Goal: Task Accomplishment & Management: Complete application form

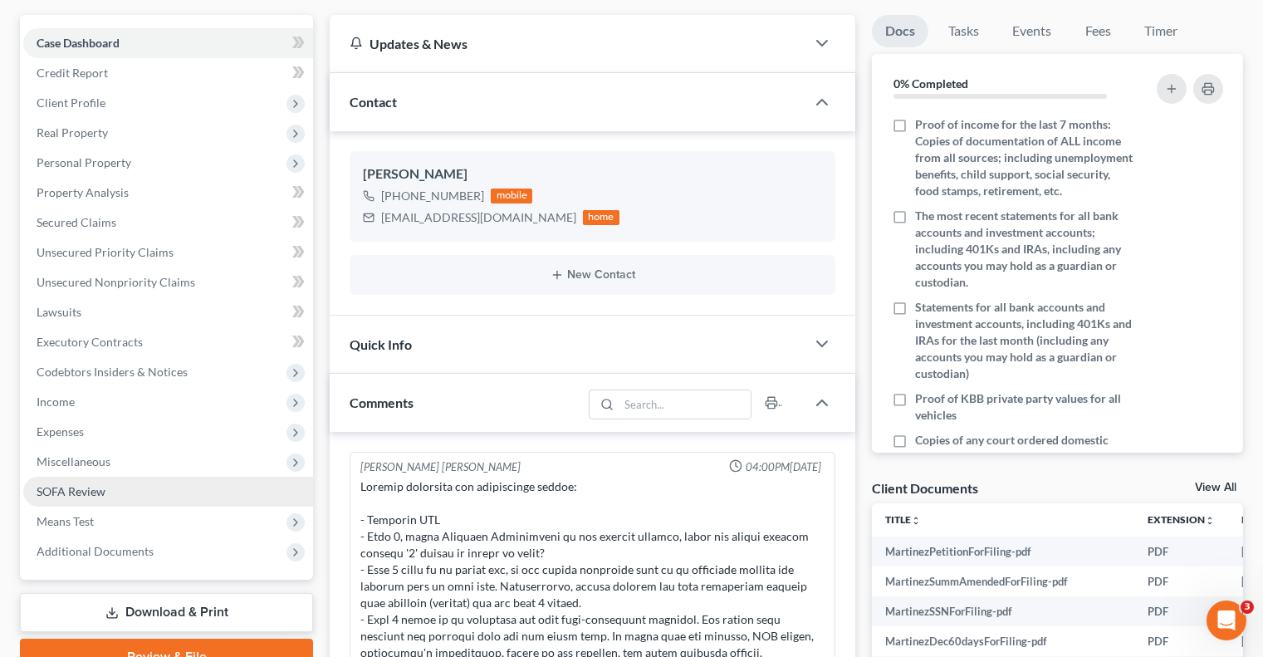
scroll to position [142, 0]
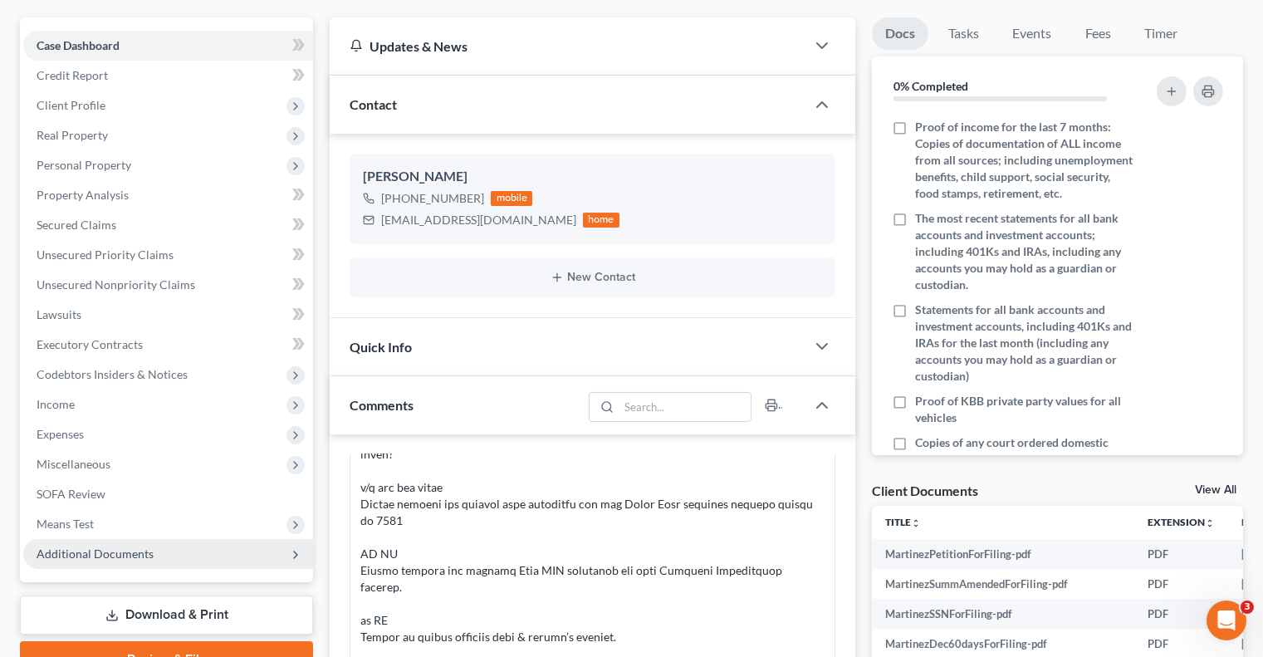
click at [171, 549] on span "Additional Documents" at bounding box center [168, 554] width 290 height 30
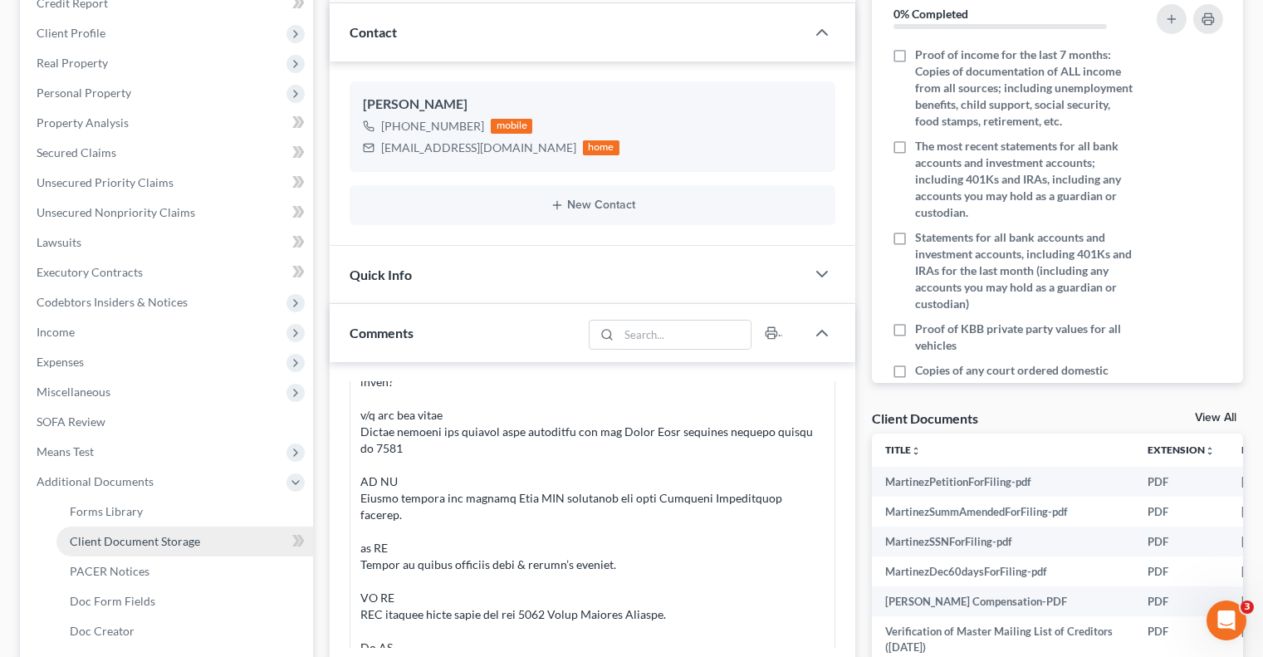
scroll to position [321, 0]
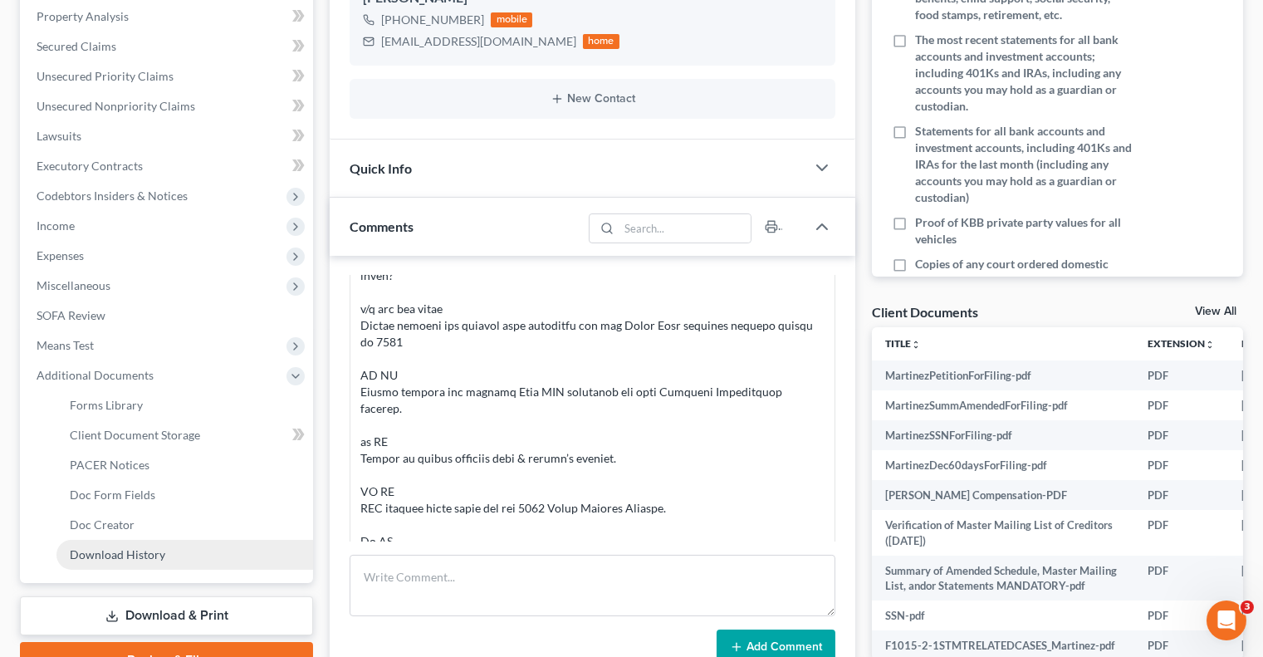
click at [175, 556] on link "Download History" at bounding box center [184, 555] width 257 height 30
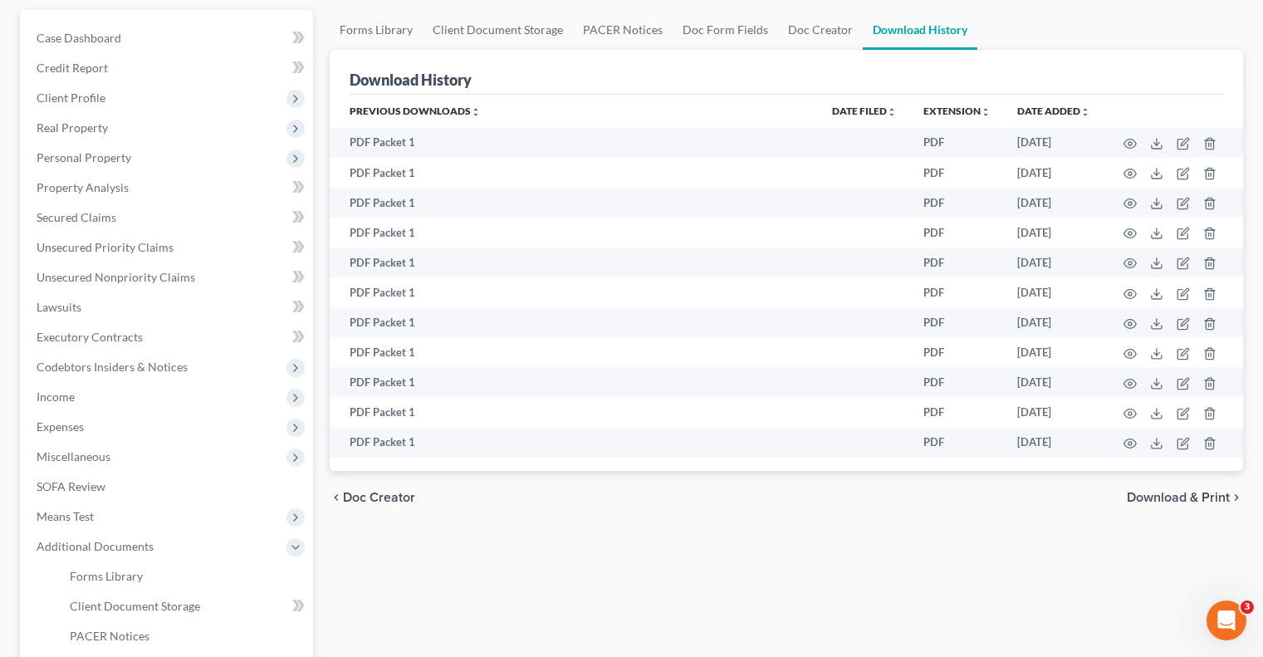
scroll to position [131, 0]
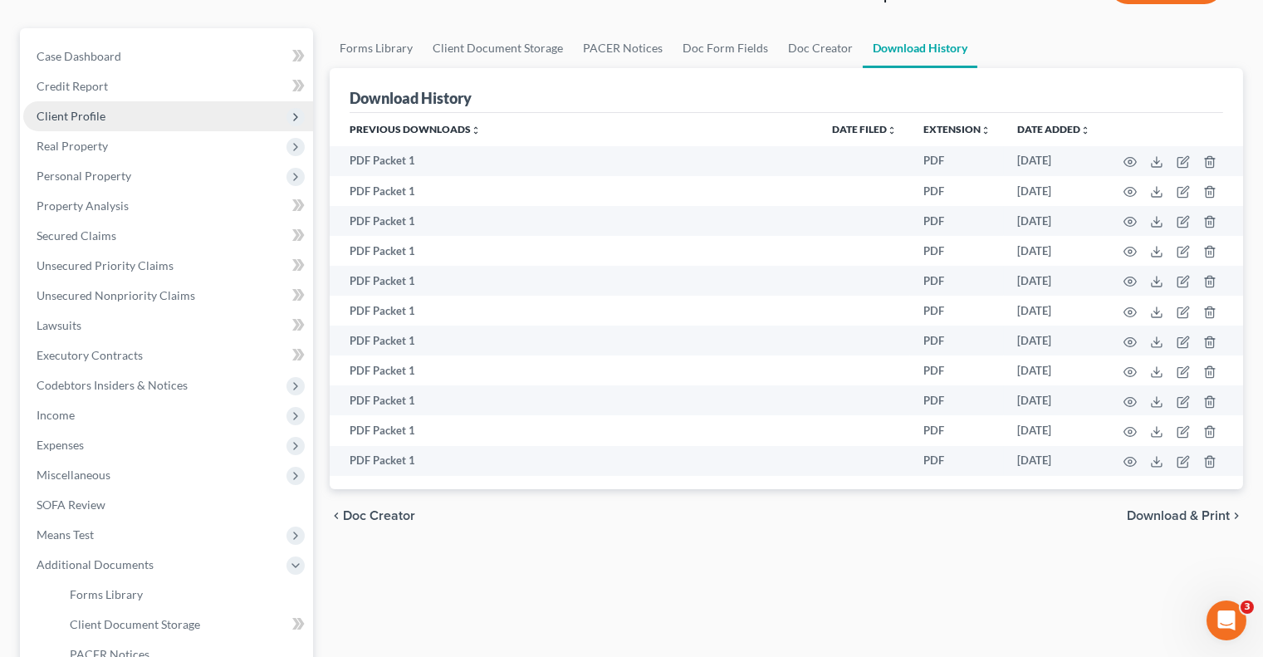
click at [167, 112] on span "Client Profile" at bounding box center [168, 116] width 290 height 30
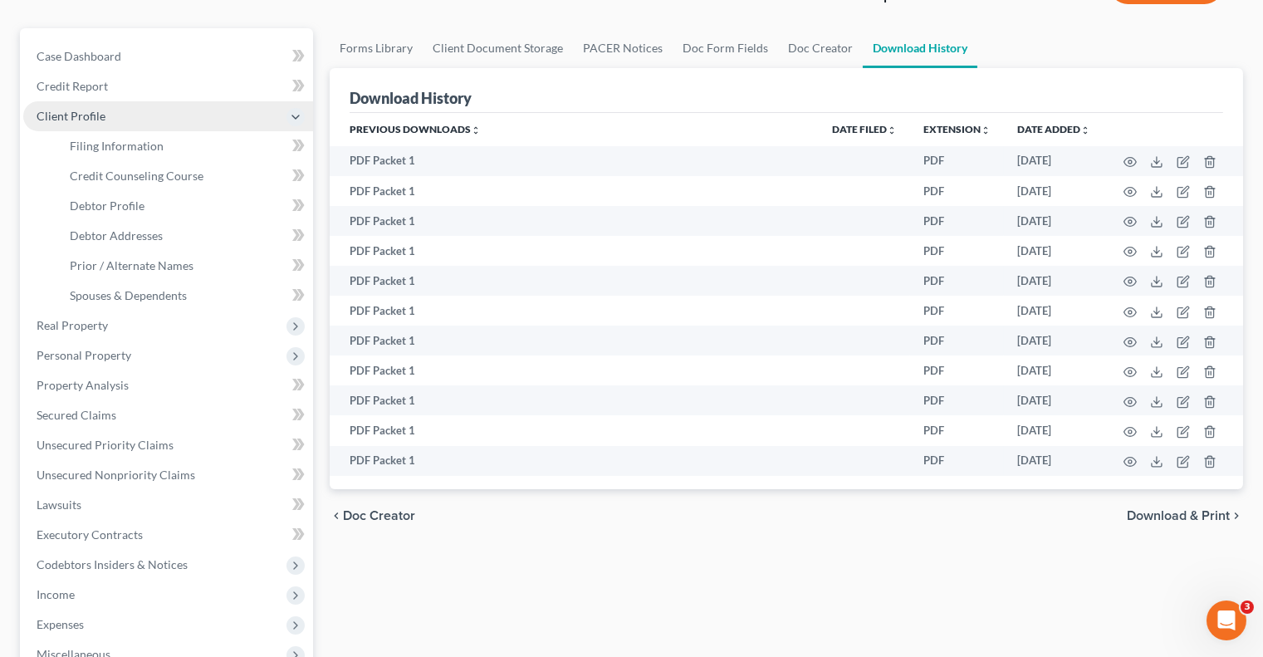
click at [167, 112] on span "Client Profile" at bounding box center [168, 116] width 290 height 30
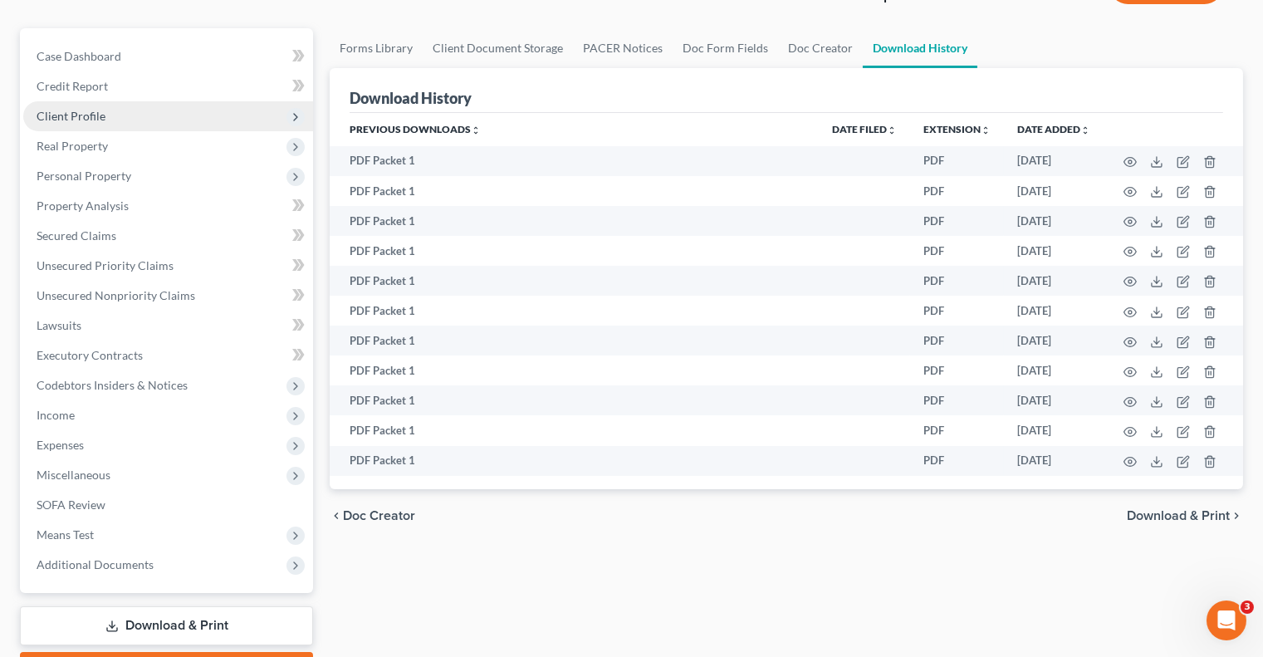
click at [177, 121] on span "Client Profile" at bounding box center [168, 116] width 290 height 30
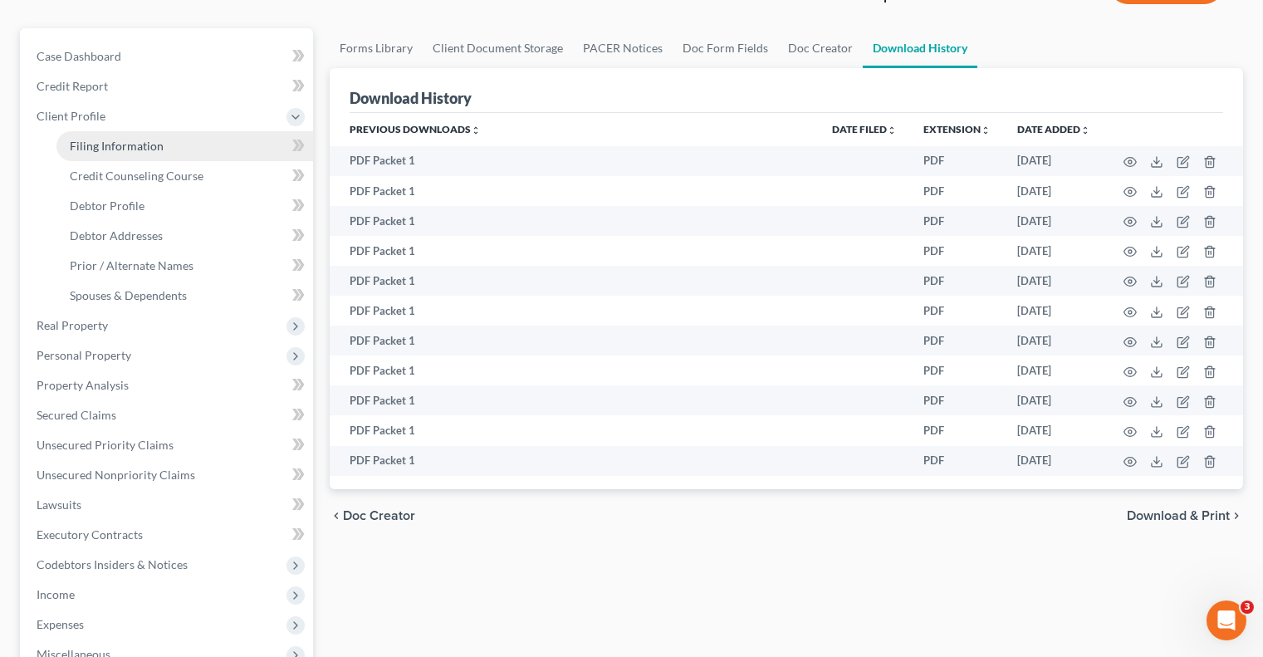
click at [179, 136] on link "Filing Information" at bounding box center [184, 146] width 257 height 30
select select "1"
select select "0"
select select "4"
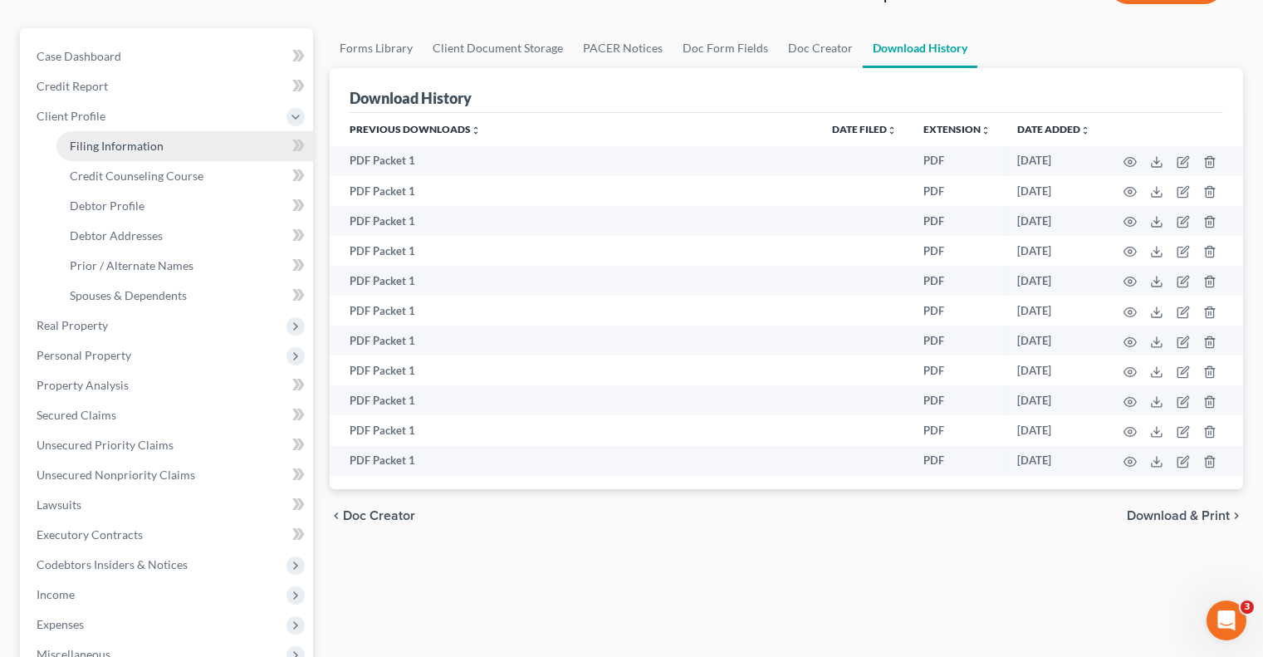
select select "0"
